Goal: Register for event/course

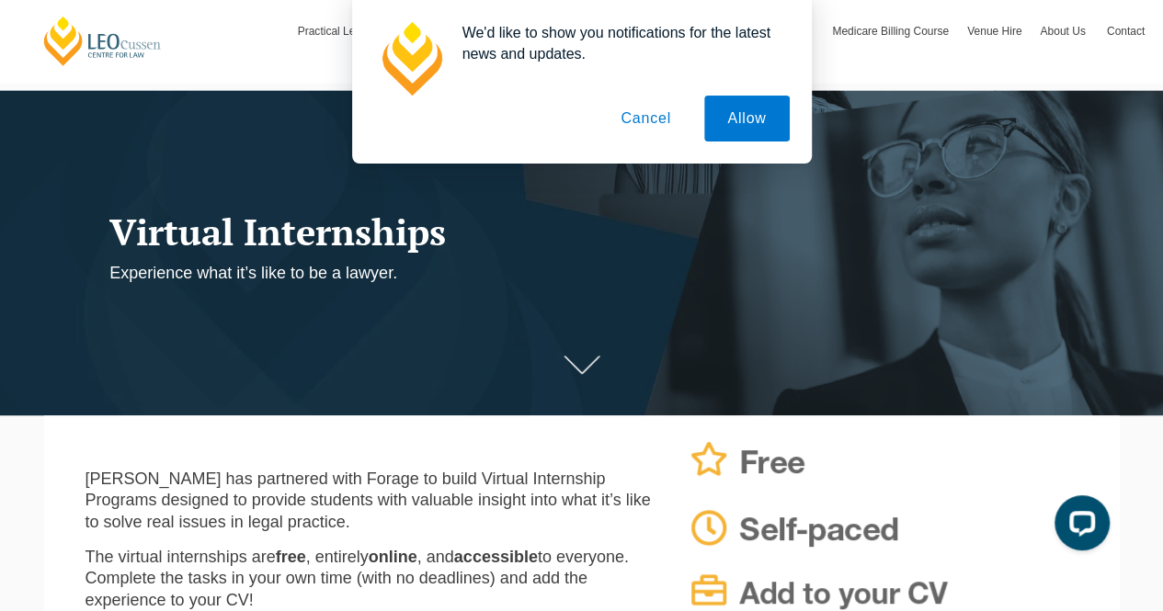
click at [645, 130] on button "Cancel" at bounding box center [645, 119] width 97 height 46
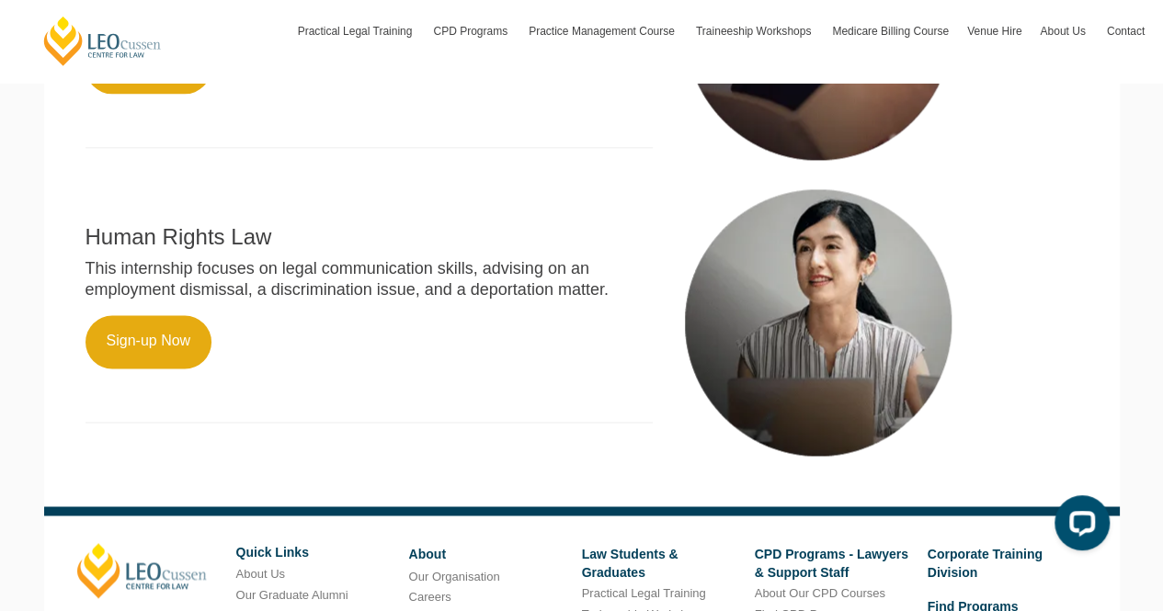
scroll to position [1185, 0]
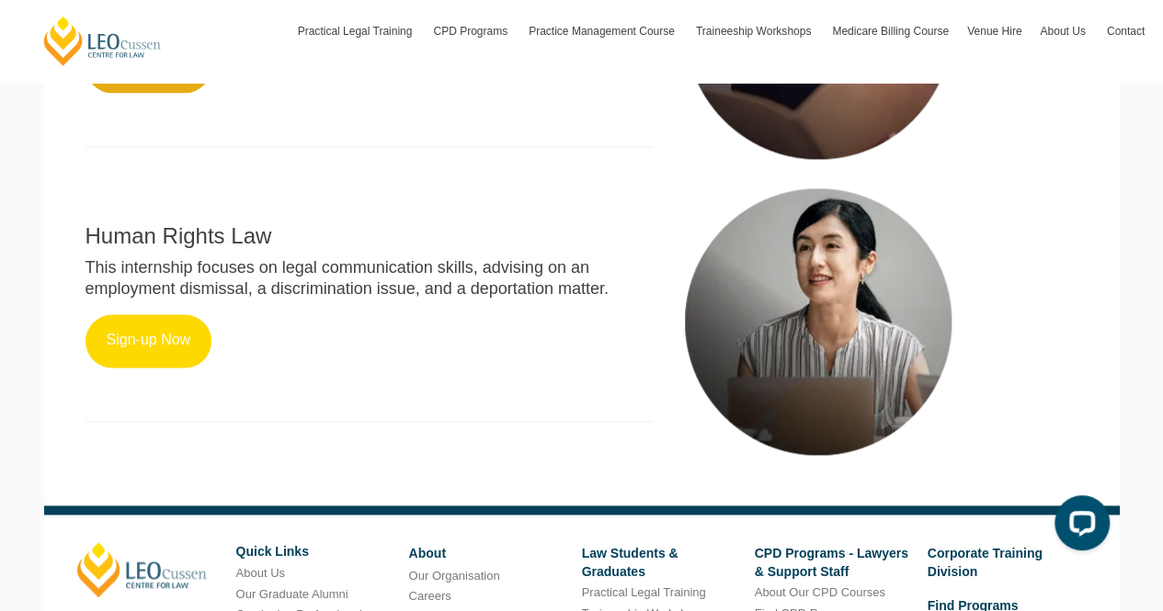
click at [145, 345] on link "Sign-up Now" at bounding box center [148, 340] width 127 height 53
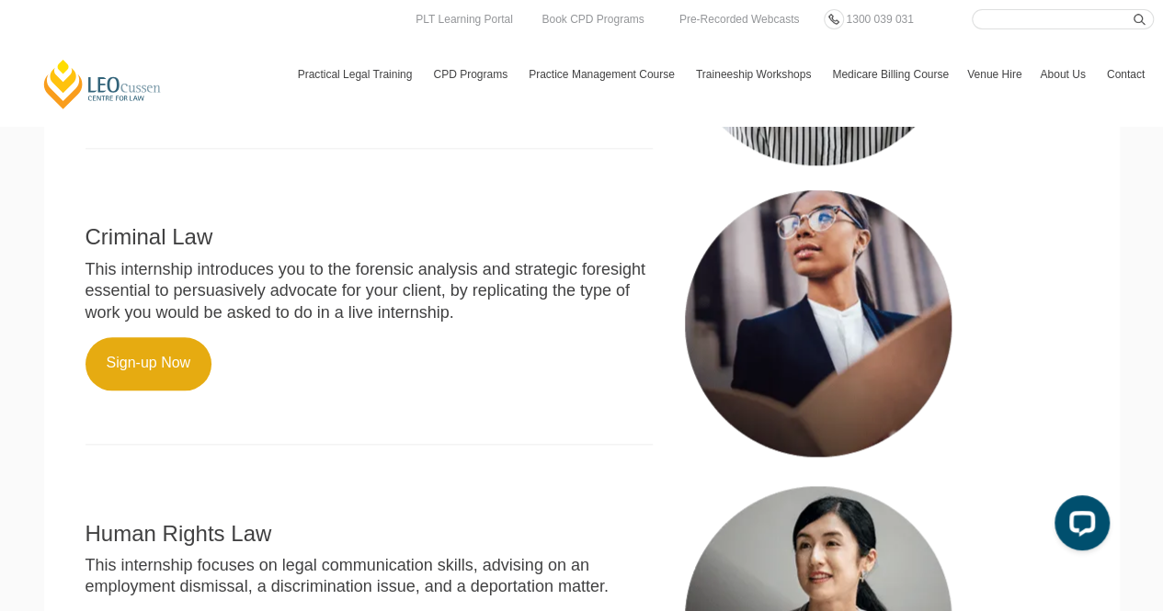
scroll to position [886, 0]
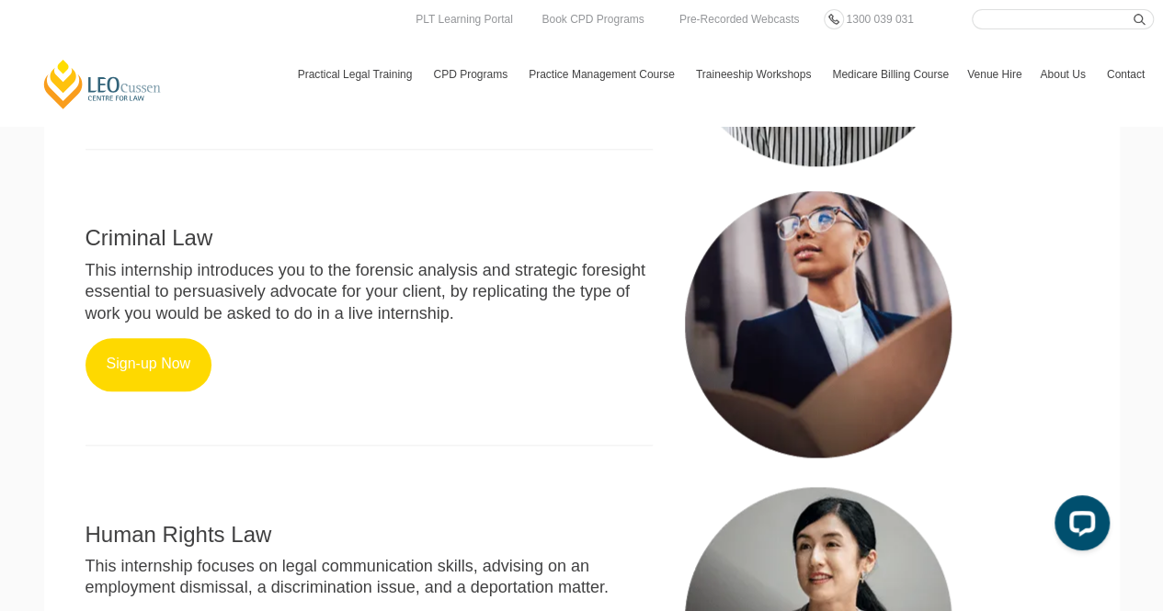
click at [155, 356] on link "Sign-up Now" at bounding box center [148, 364] width 127 height 53
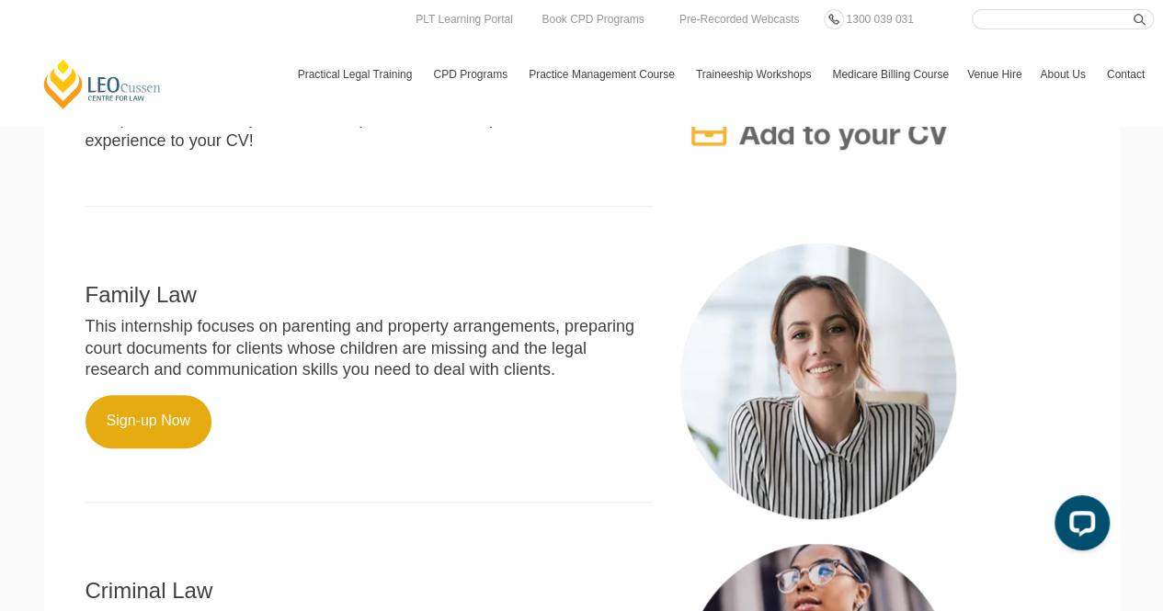
scroll to position [532, 0]
